Goal: Information Seeking & Learning: Compare options

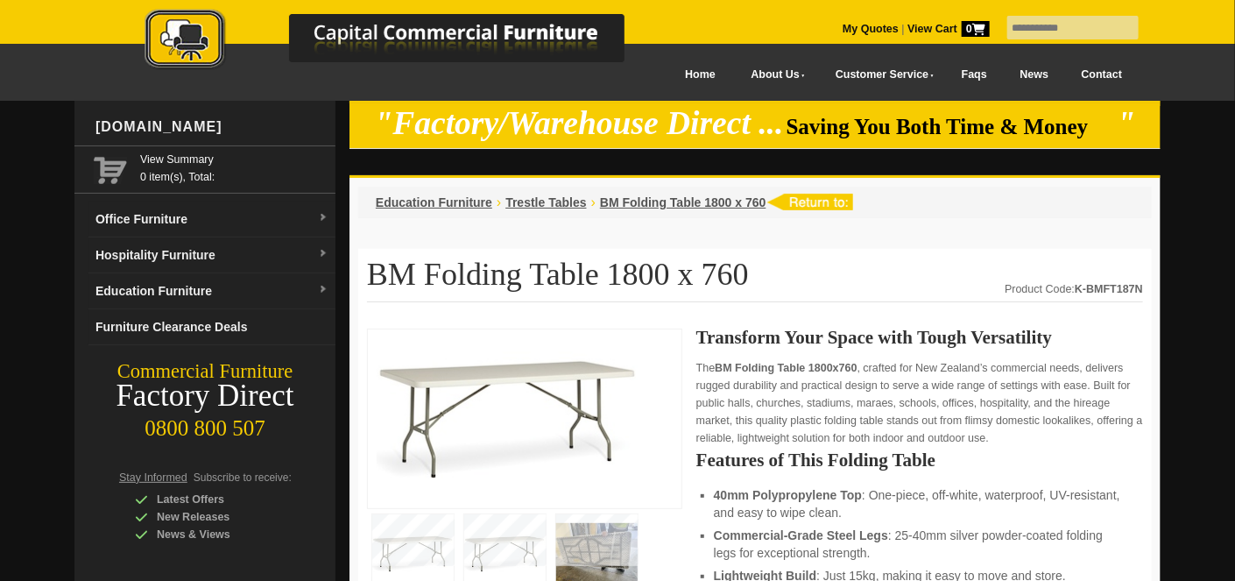
scroll to position [350, 0]
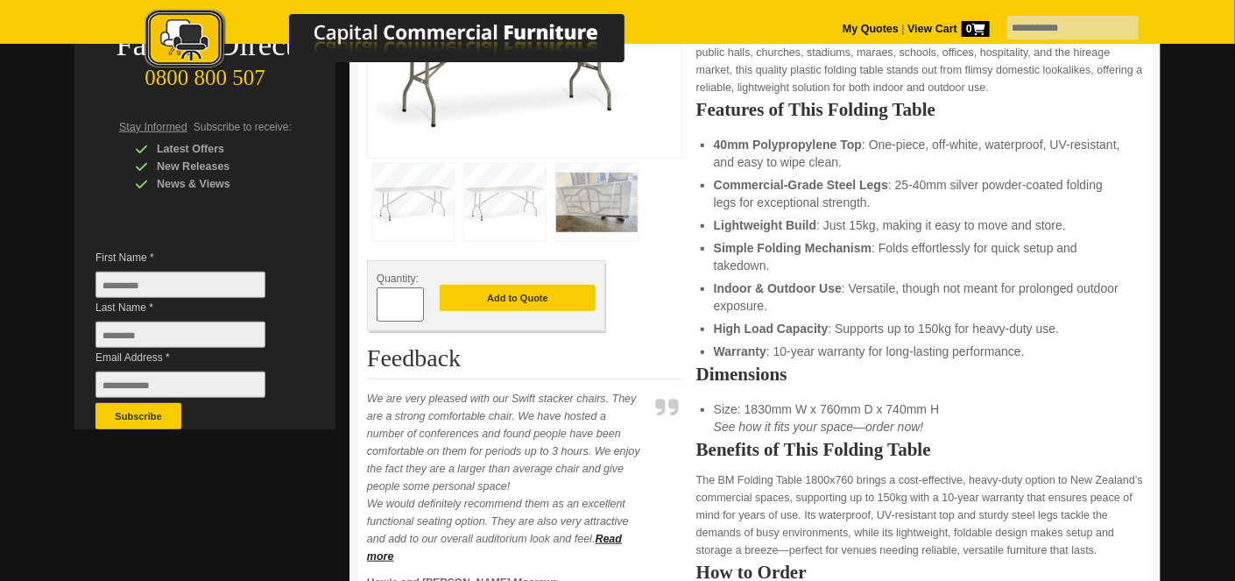
drag, startPoint x: 924, startPoint y: 410, endPoint x: 892, endPoint y: 409, distance: 32.4
click at [892, 409] on li "Size: 1830mm W x 760mm D x 740mm H See how it fits your space—order now!" at bounding box center [920, 417] width 412 height 35
drag, startPoint x: 892, startPoint y: 409, endPoint x: 948, endPoint y: 406, distance: 56.2
click at [949, 406] on li "Size: 1830mm W x 760mm D x 740mm H See how it fits your space—order now!" at bounding box center [920, 417] width 412 height 35
drag, startPoint x: 942, startPoint y: 406, endPoint x: 746, endPoint y: 406, distance: 196.2
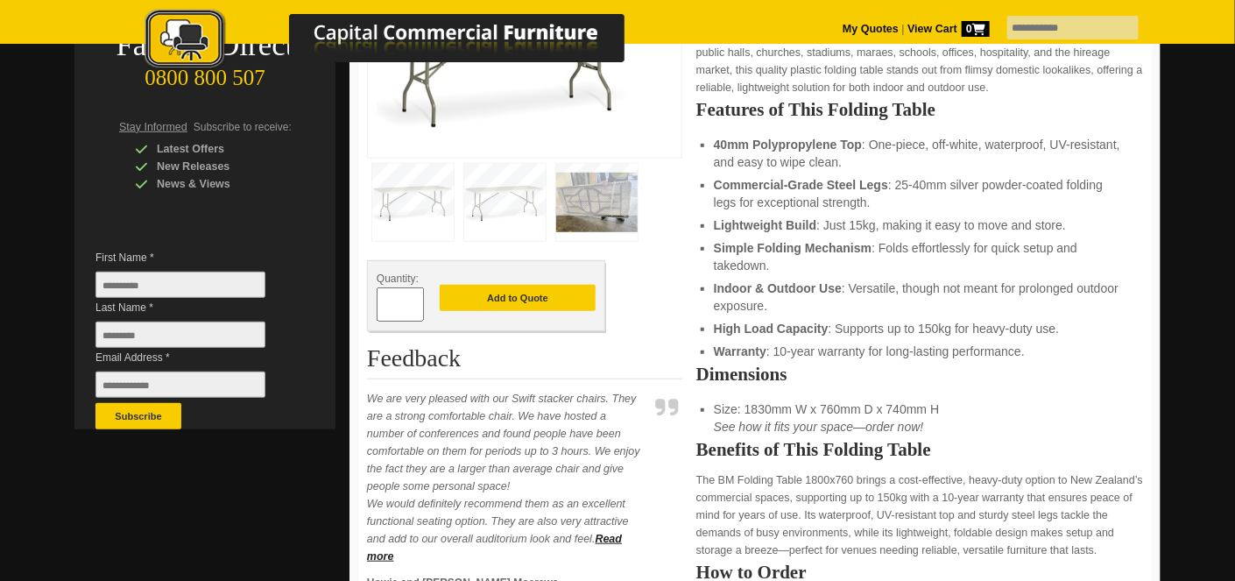
click at [746, 406] on li "Size: 1830mm W x 760mm D x 740mm H See how it fits your space—order now!" at bounding box center [920, 417] width 412 height 35
copy li "1830mm W x 760mm D x 740mm H"
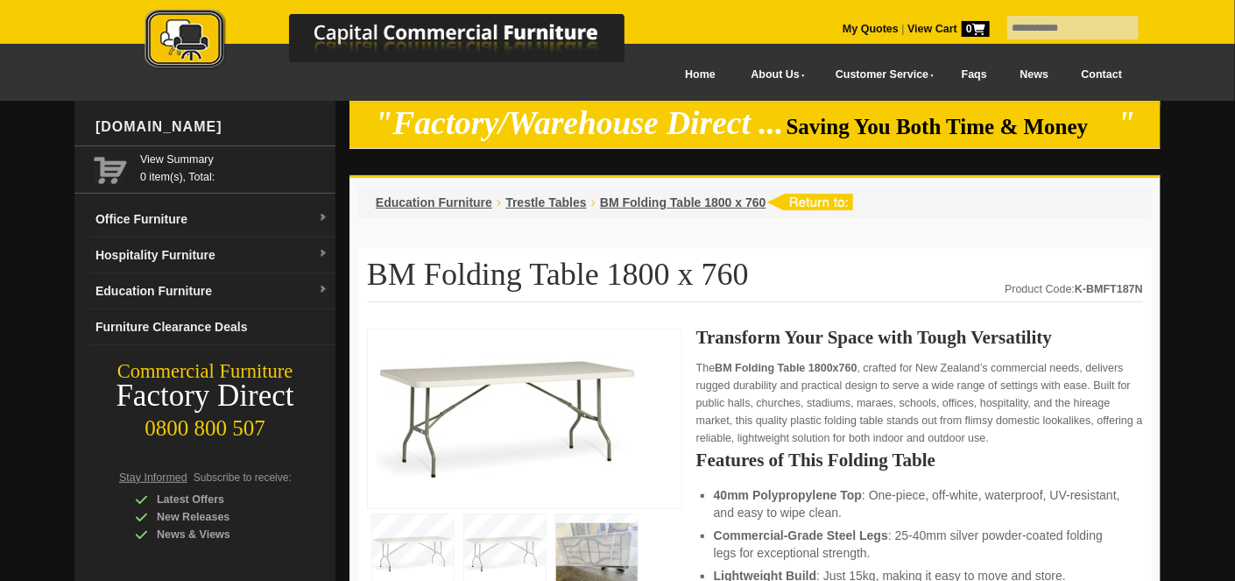
click at [1012, 11] on div "My Quotes | View Cart 0" at bounding box center [617, 22] width 1235 height 44
click at [1013, 22] on input "text" at bounding box center [1072, 28] width 131 height 24
type input "**********"
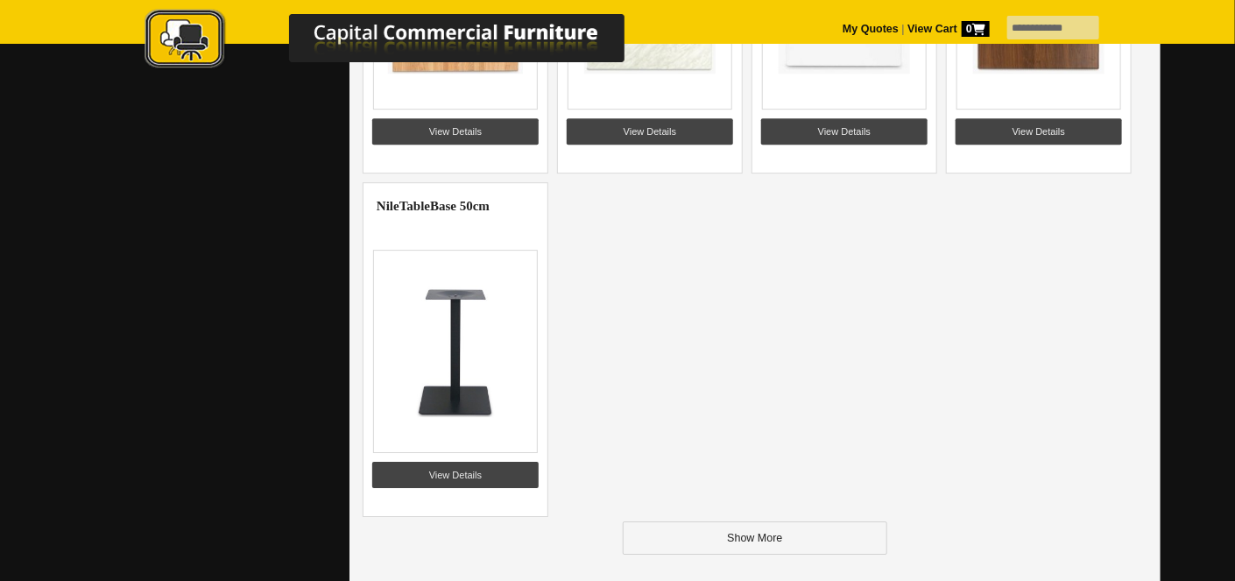
scroll to position [2452, 0]
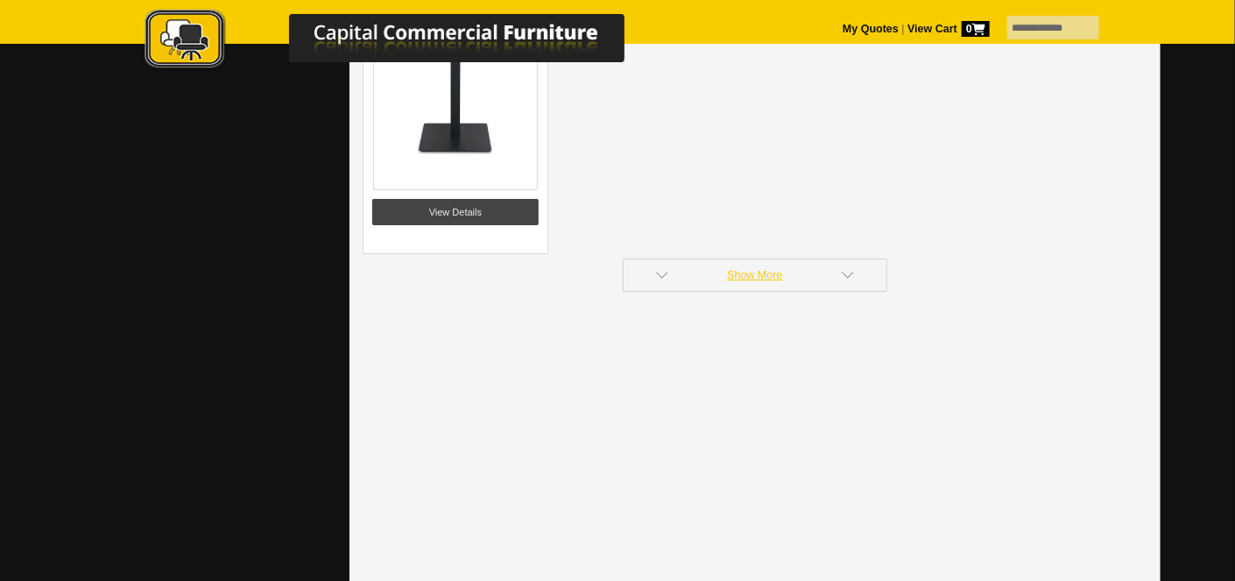
click at [798, 275] on link "Show More" at bounding box center [755, 274] width 265 height 33
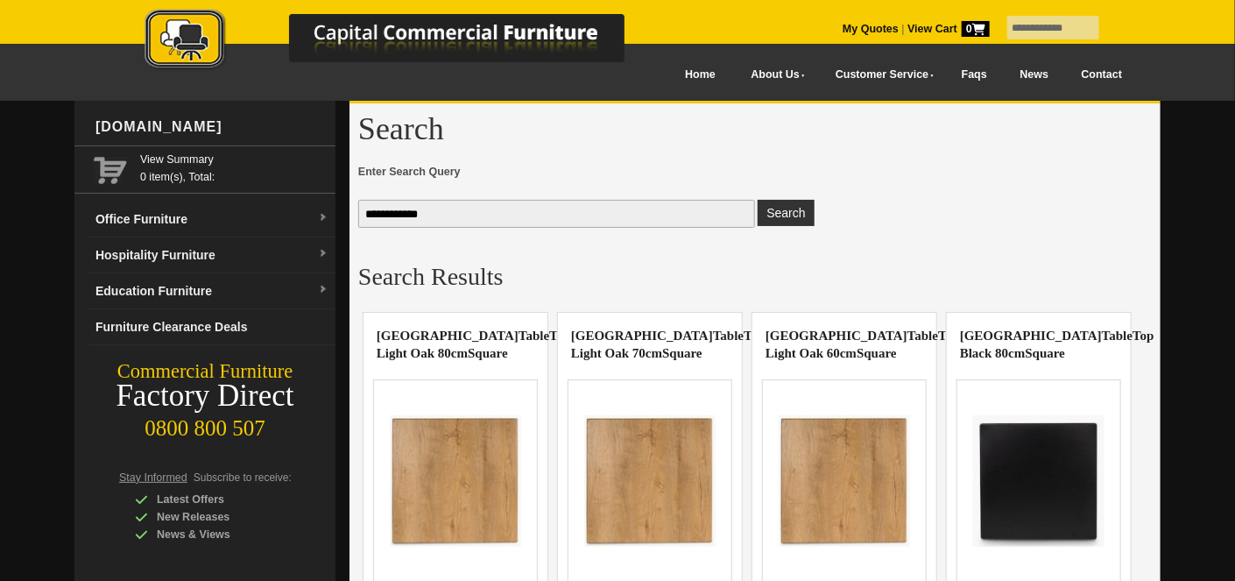
click at [415, 216] on input "**********" at bounding box center [556, 214] width 397 height 28
type input "**********"
click at [758, 200] on button "Search" at bounding box center [786, 213] width 56 height 26
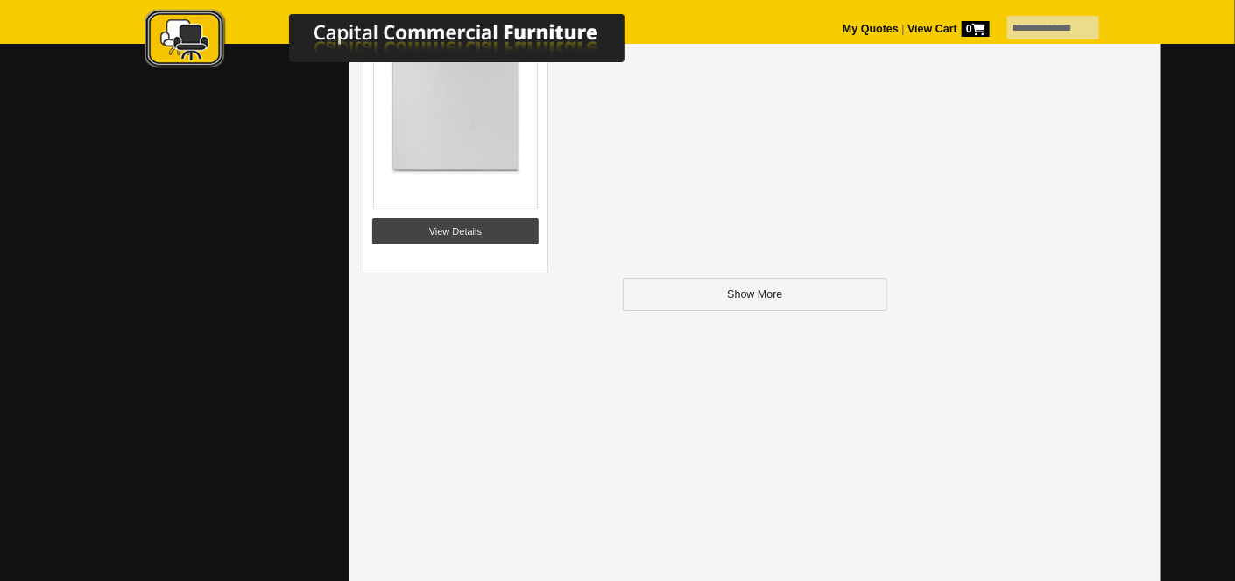
scroll to position [2190, 0]
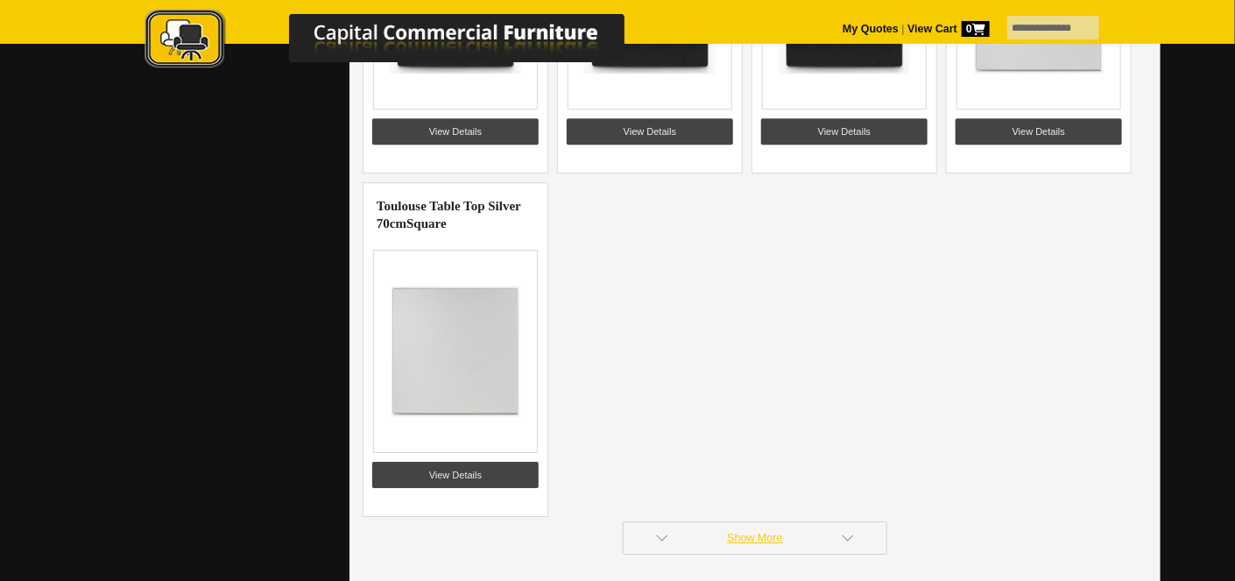
click at [744, 538] on link "Show More" at bounding box center [755, 537] width 265 height 33
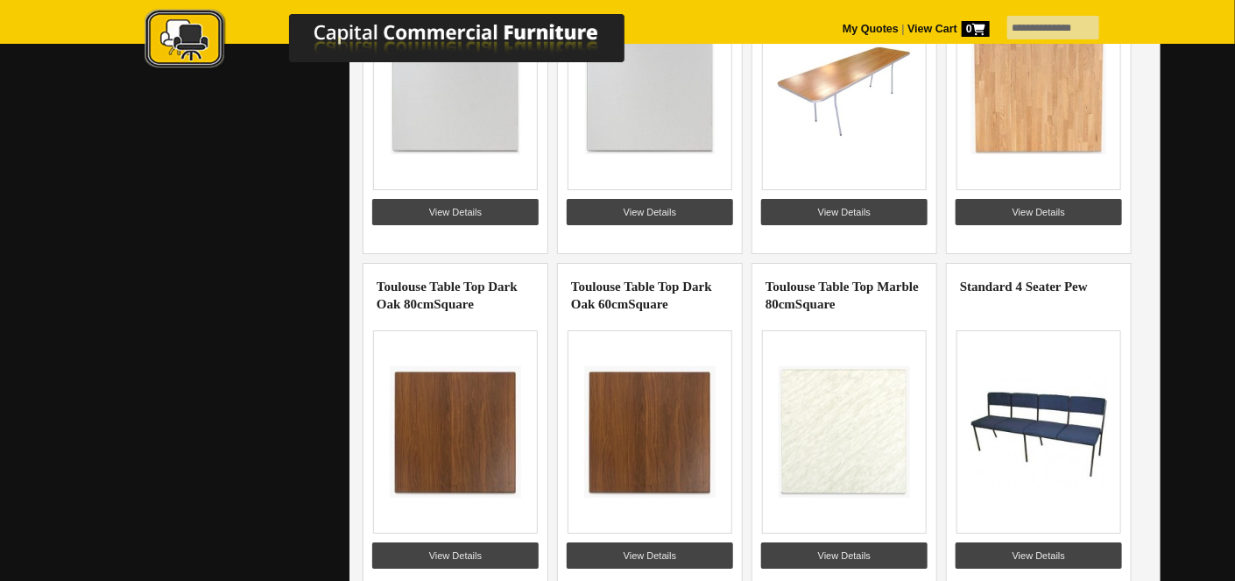
scroll to position [1927, 0]
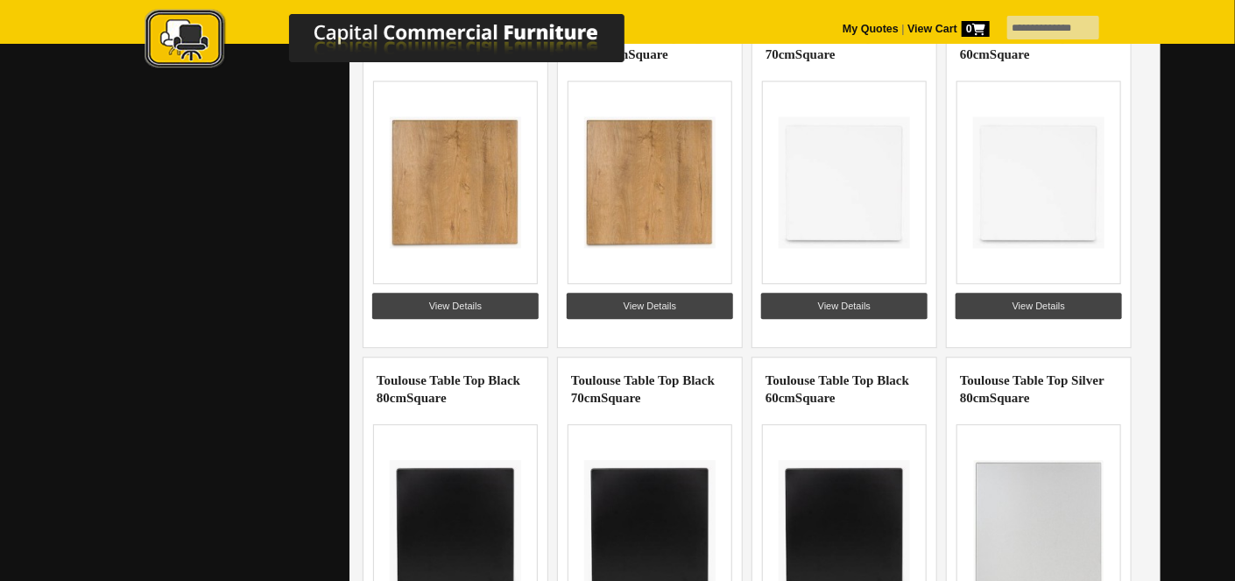
scroll to position [1839, 0]
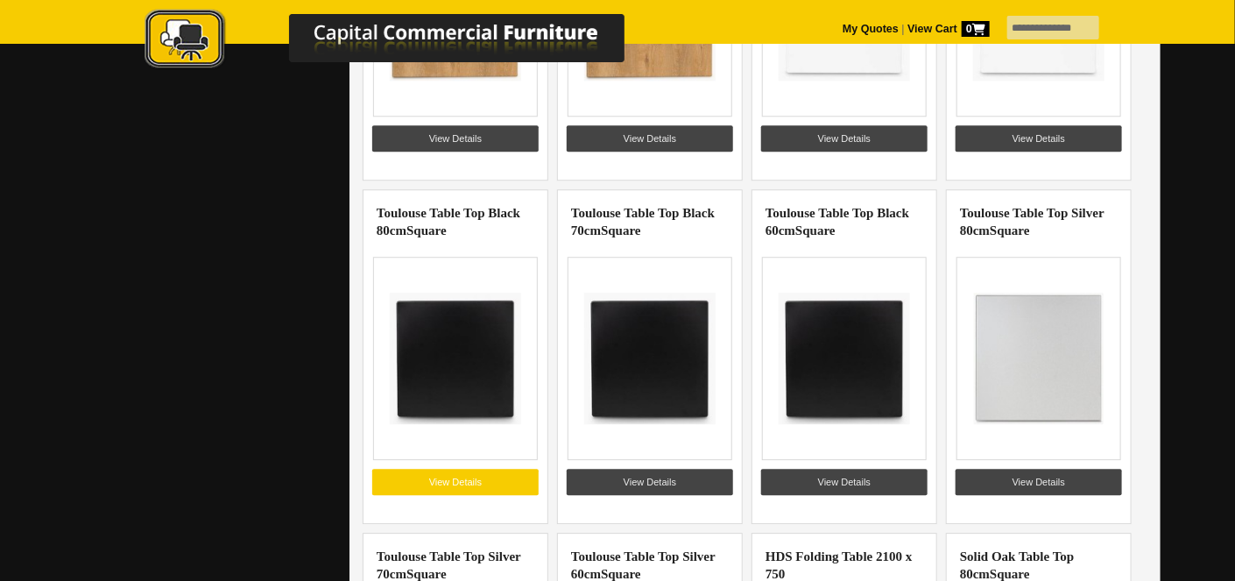
click at [476, 485] on link "View Details" at bounding box center [455, 482] width 166 height 26
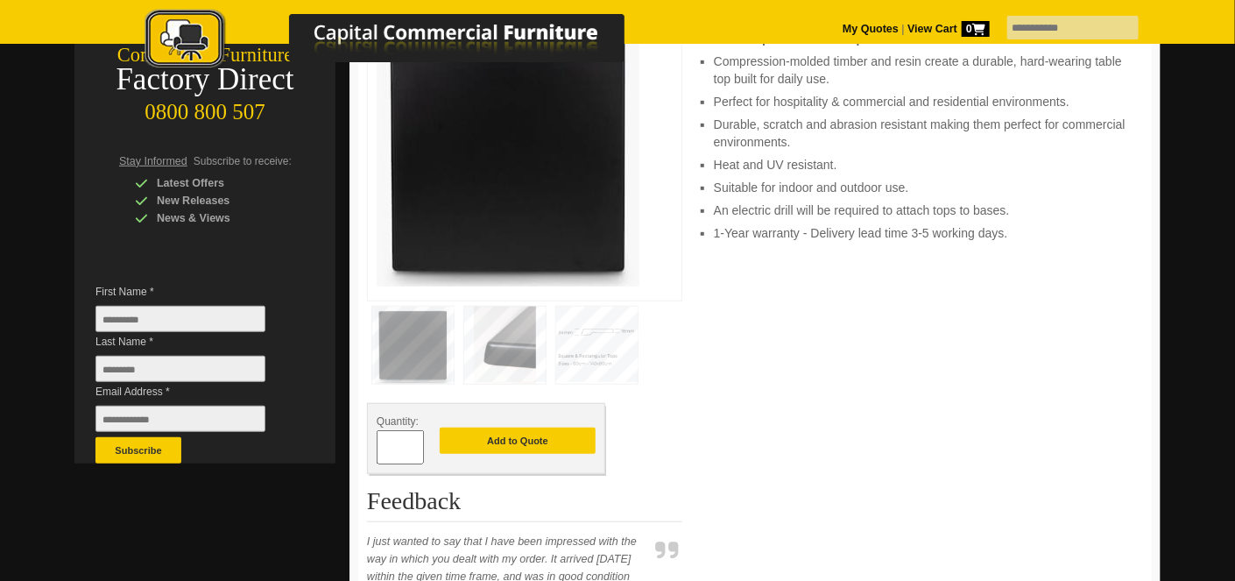
scroll to position [350, 0]
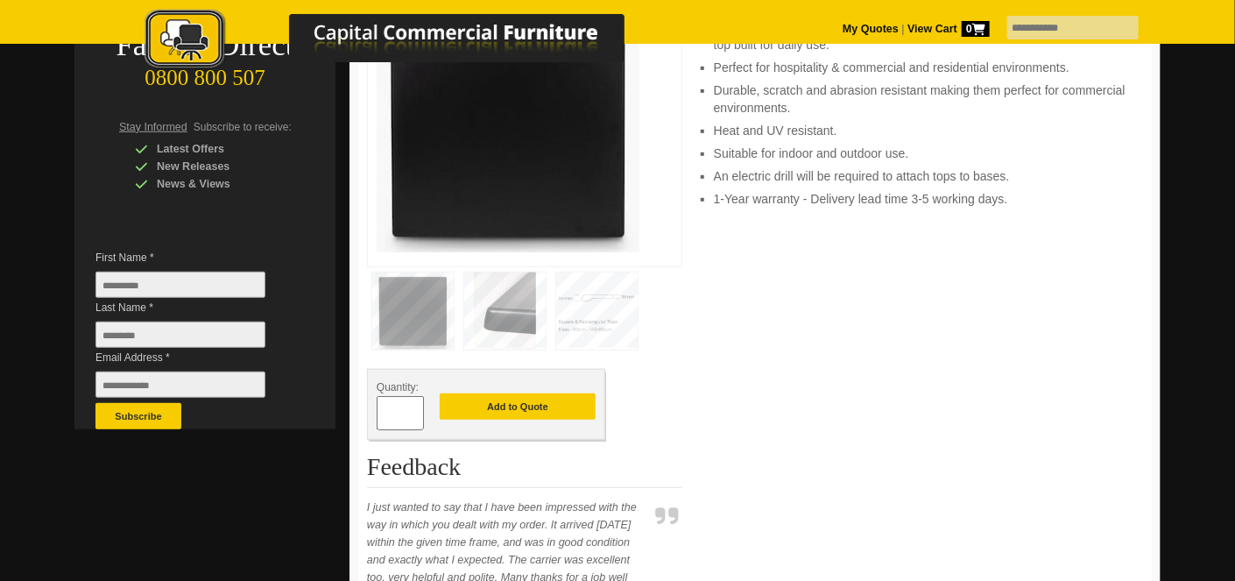
click at [520, 312] on img at bounding box center [504, 310] width 81 height 77
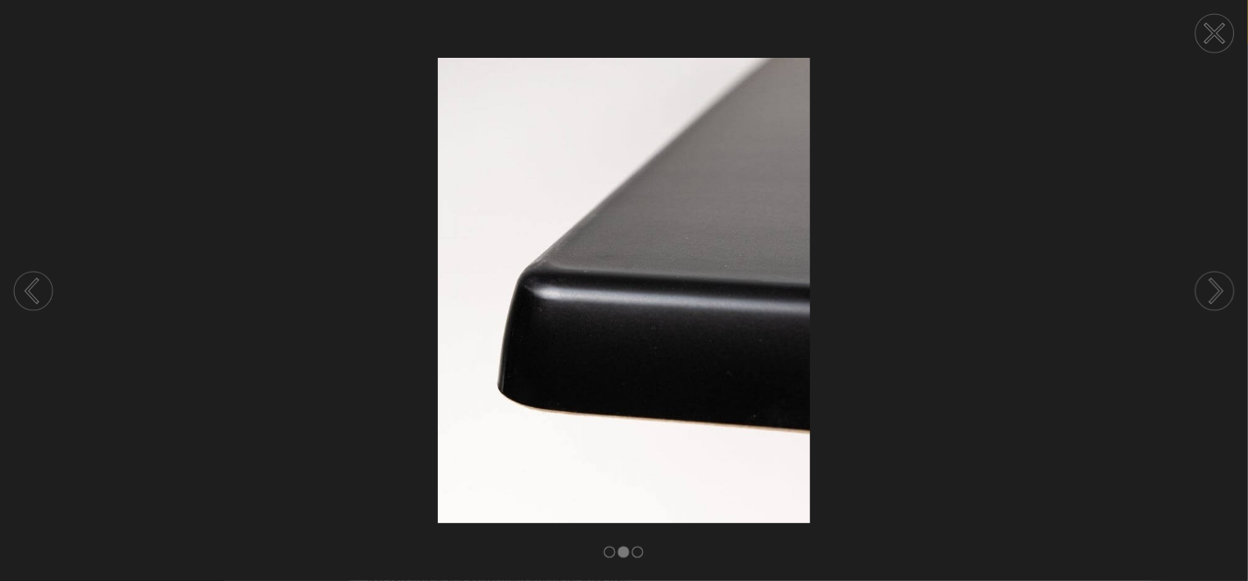
click at [1220, 44] on circle at bounding box center [1215, 33] width 39 height 39
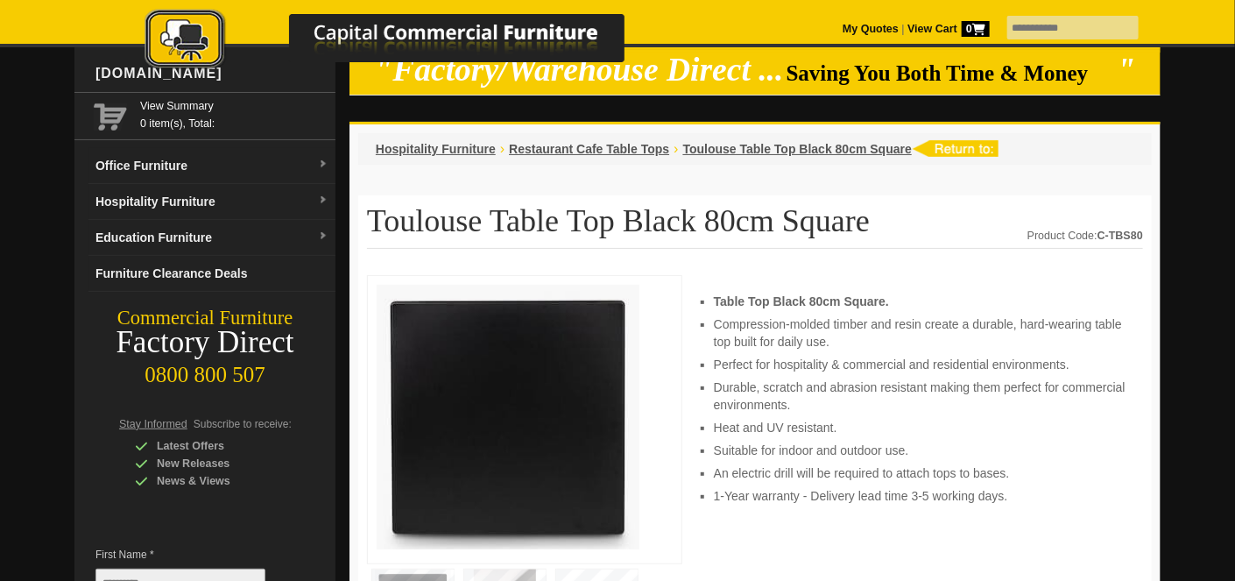
scroll to position [0, 0]
